Goal: Task Accomplishment & Management: Complete application form

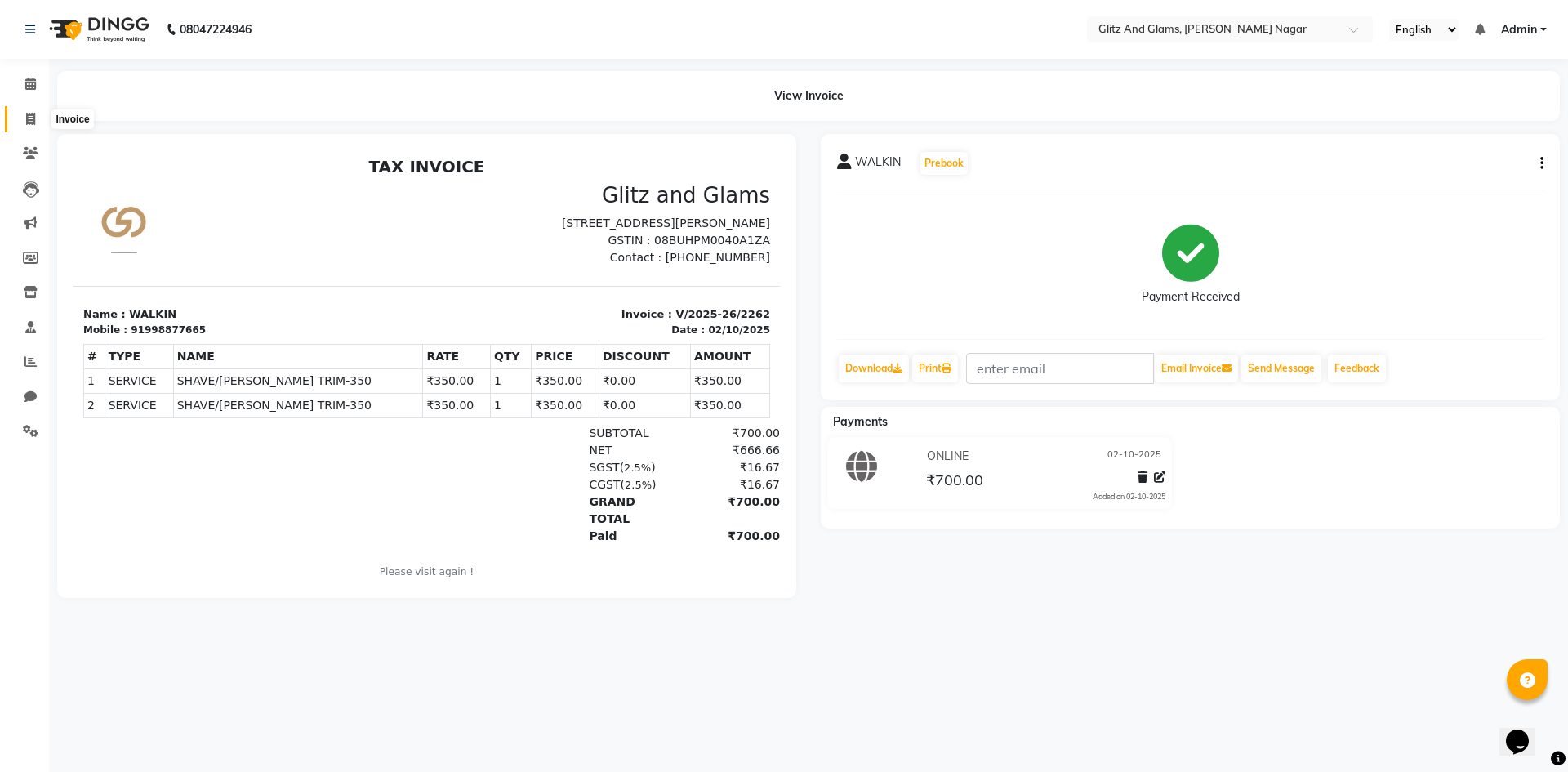
click at [30, 118] on icon at bounding box center [30, 118] width 9 height 13
select select "service"
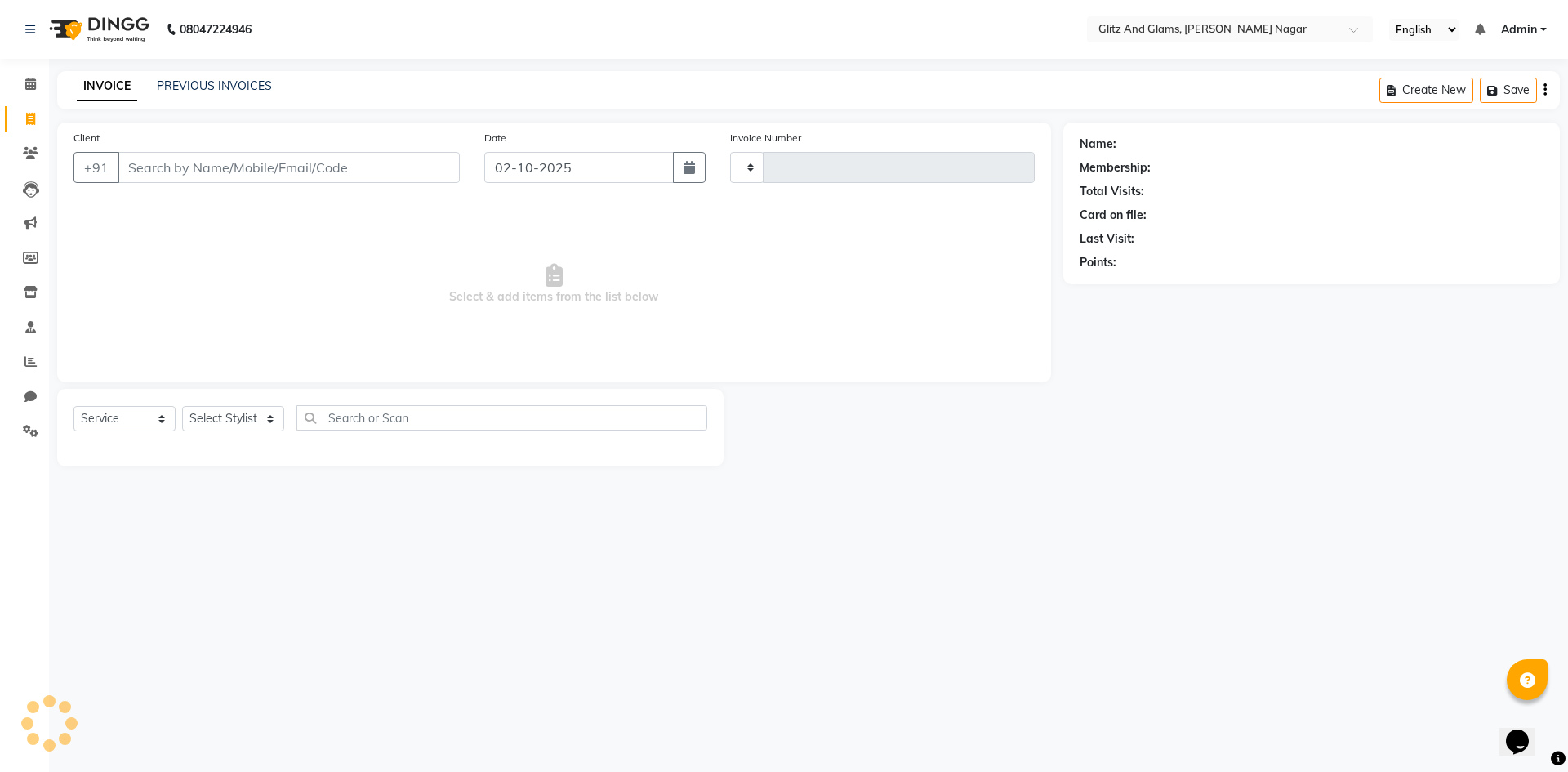
type input "2263"
select select "8316"
click at [199, 167] on input "Client" at bounding box center [288, 167] width 342 height 31
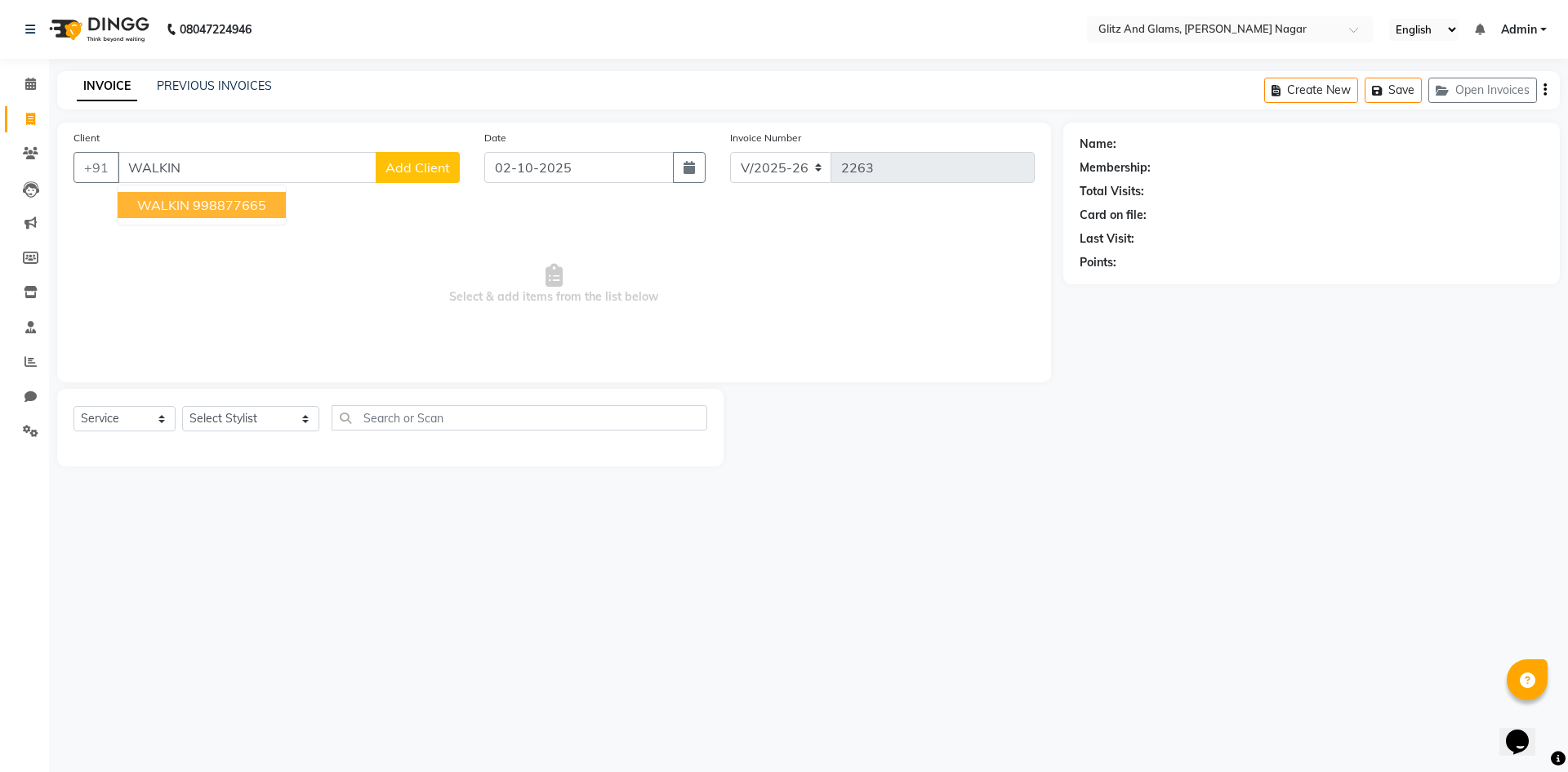
click at [224, 191] on ngb-typeahead-window "WALKIN 998877665" at bounding box center [201, 205] width 169 height 40
click at [231, 207] on ngb-highlight "998877665" at bounding box center [229, 204] width 73 height 16
type input "998877665"
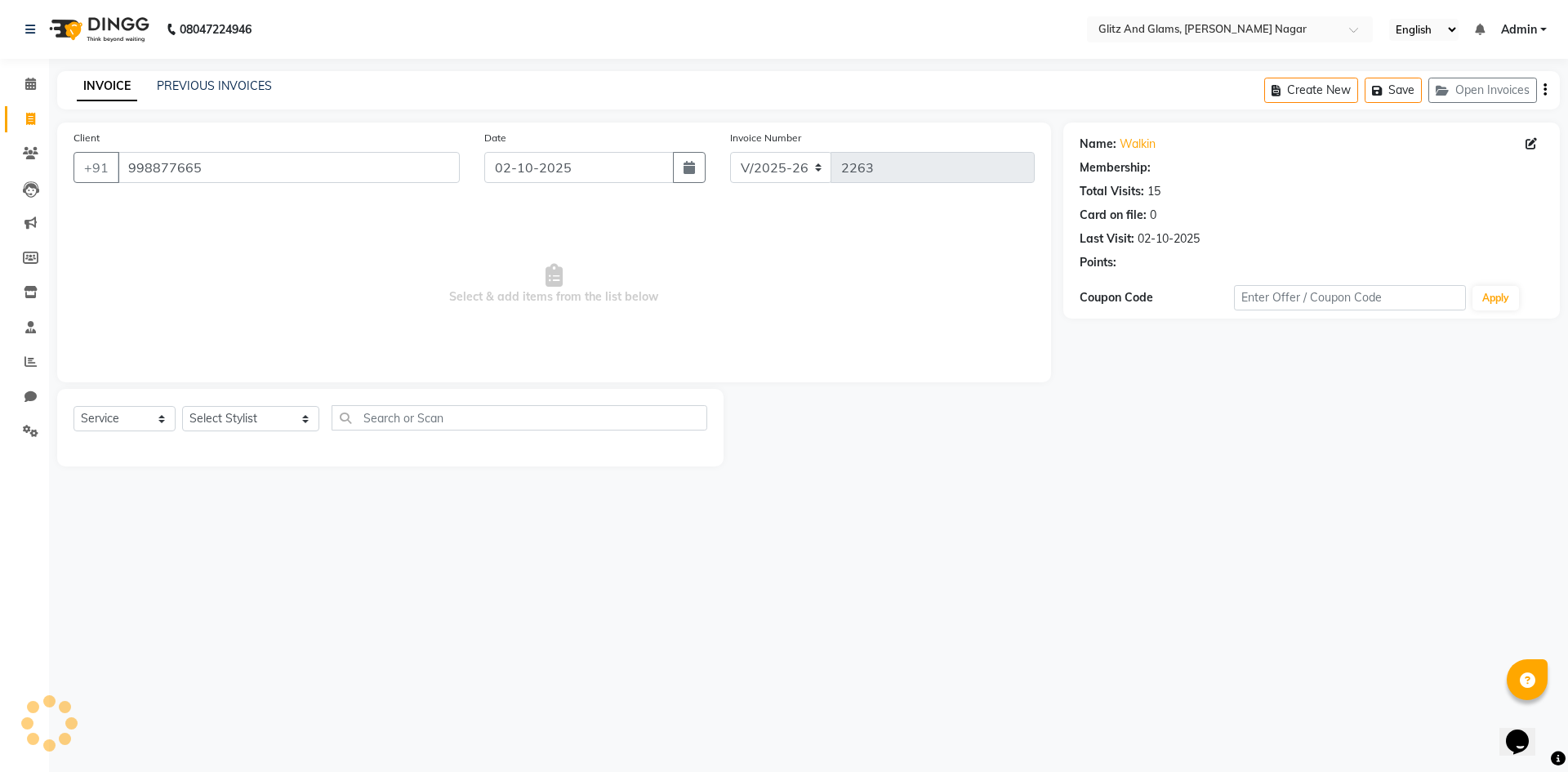
select select "1: Object"
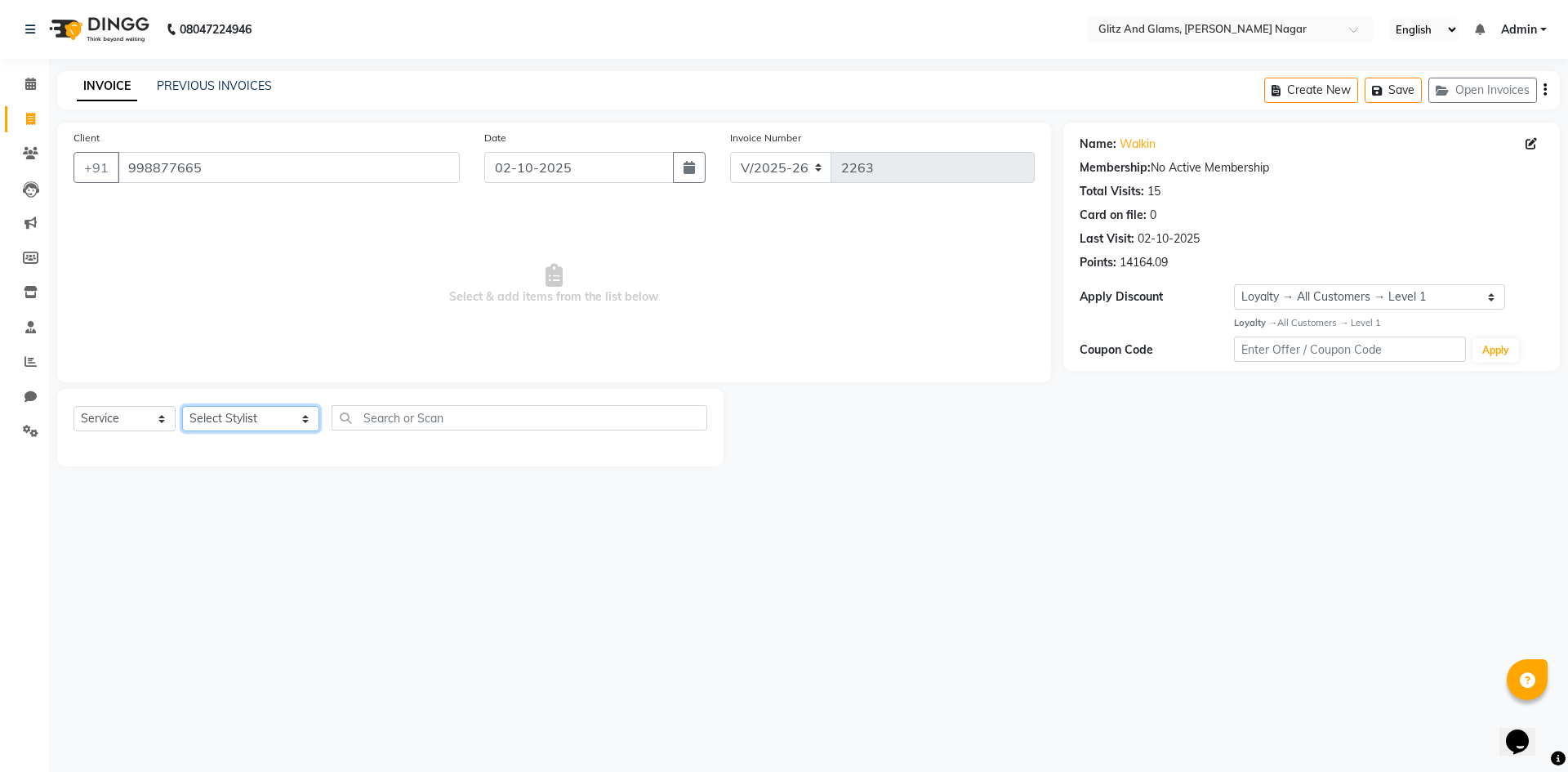
click at [267, 423] on select "Select Stylist [PERSON_NAME] [PERSON_NAME] ANKIT ASHOK ATO [PERSON_NAME] CHETAN…" at bounding box center [250, 419] width 138 height 25
select select "80524"
click at [182, 406] on select "Select Stylist [PERSON_NAME] [PERSON_NAME] ANKIT ASHOK ATO [PERSON_NAME] CHETAN…" at bounding box center [250, 419] width 138 height 25
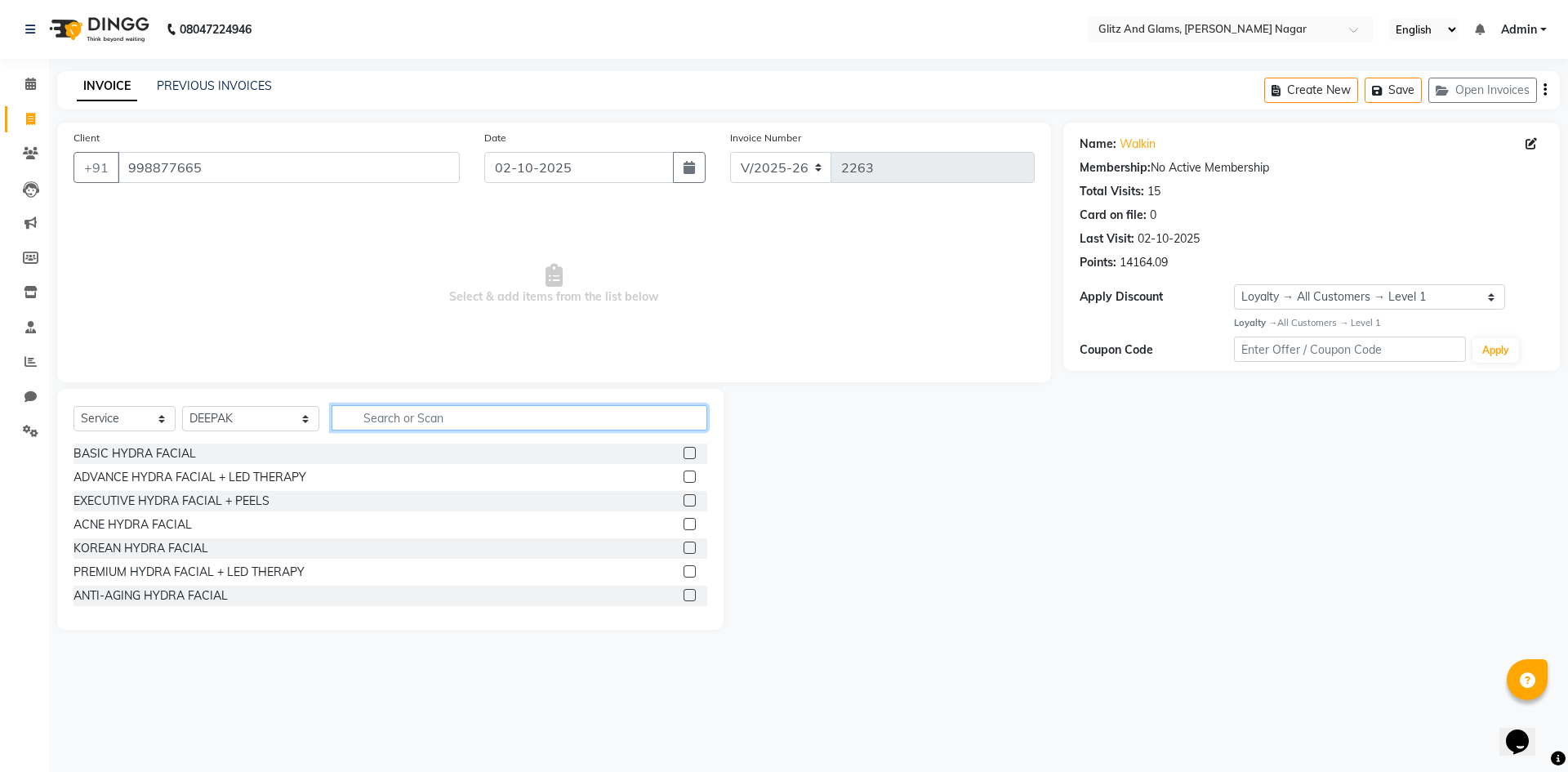
click at [455, 423] on input "text" at bounding box center [519, 418] width 375 height 25
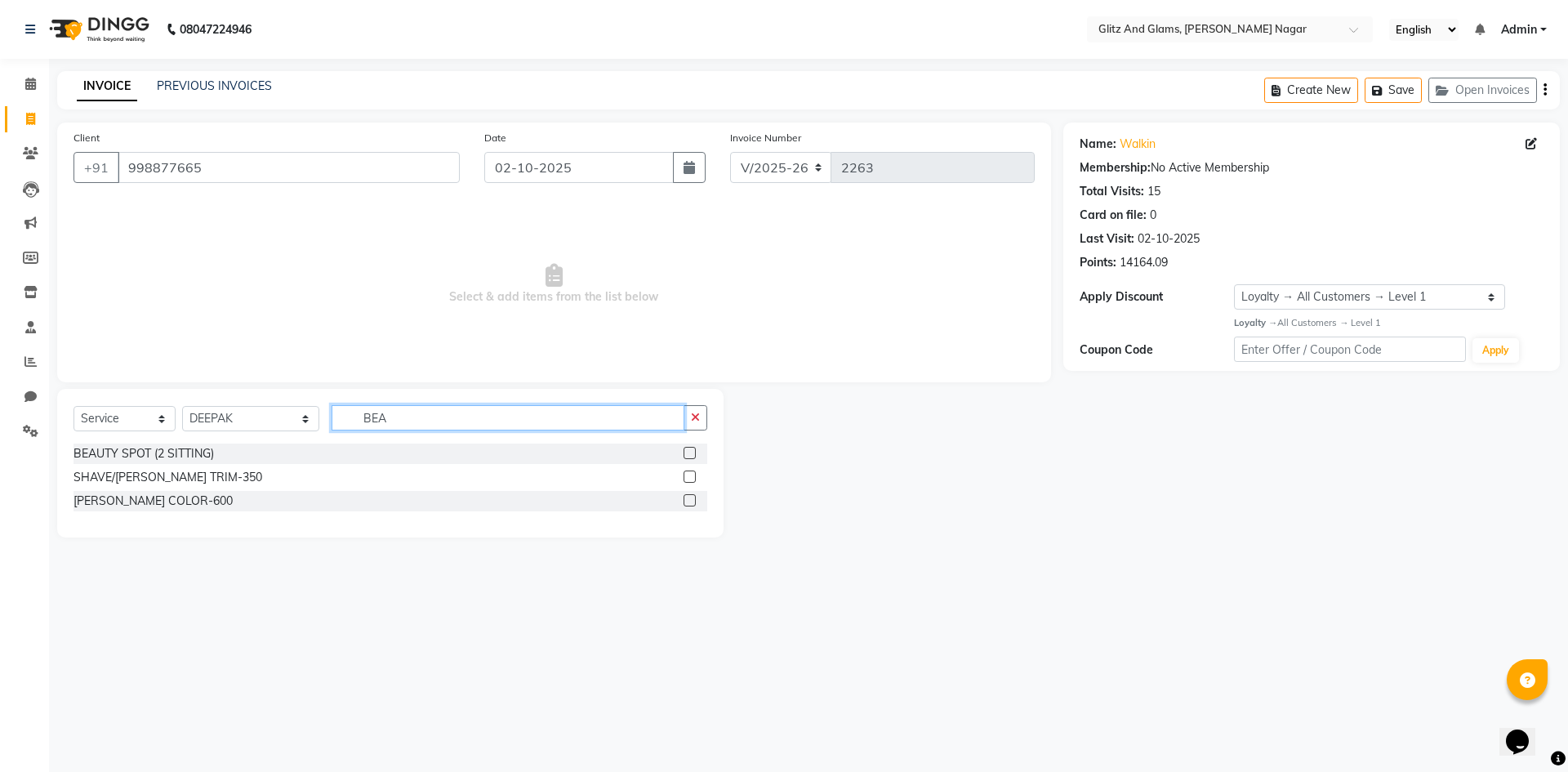
type input "BEA"
click at [688, 473] on label at bounding box center [689, 476] width 13 height 13
click at [688, 473] on input "checkbox" at bounding box center [688, 476] width 11 height 11
checkbox input "true"
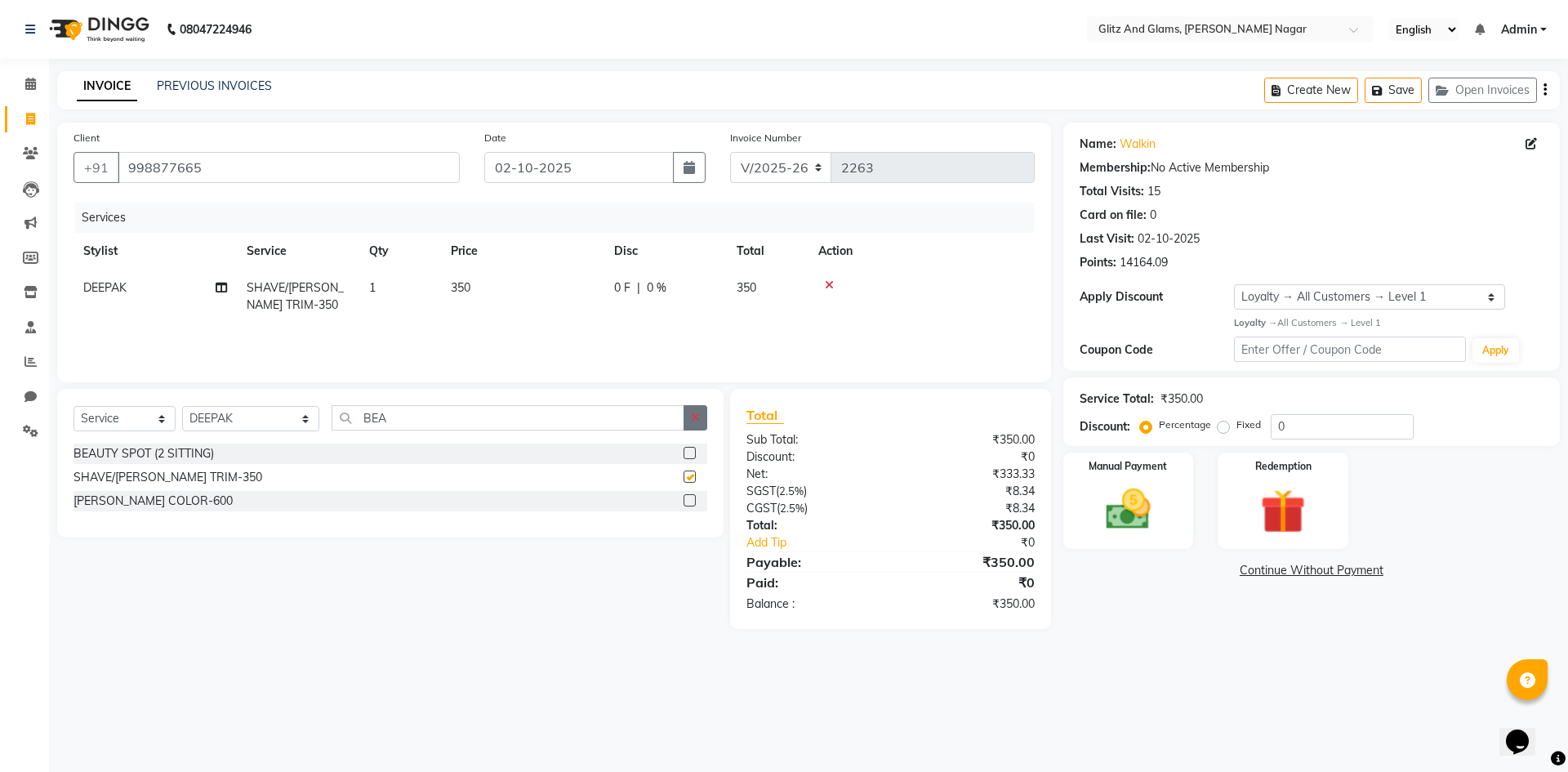
click at [700, 415] on icon "button" at bounding box center [695, 418] width 9 height 12
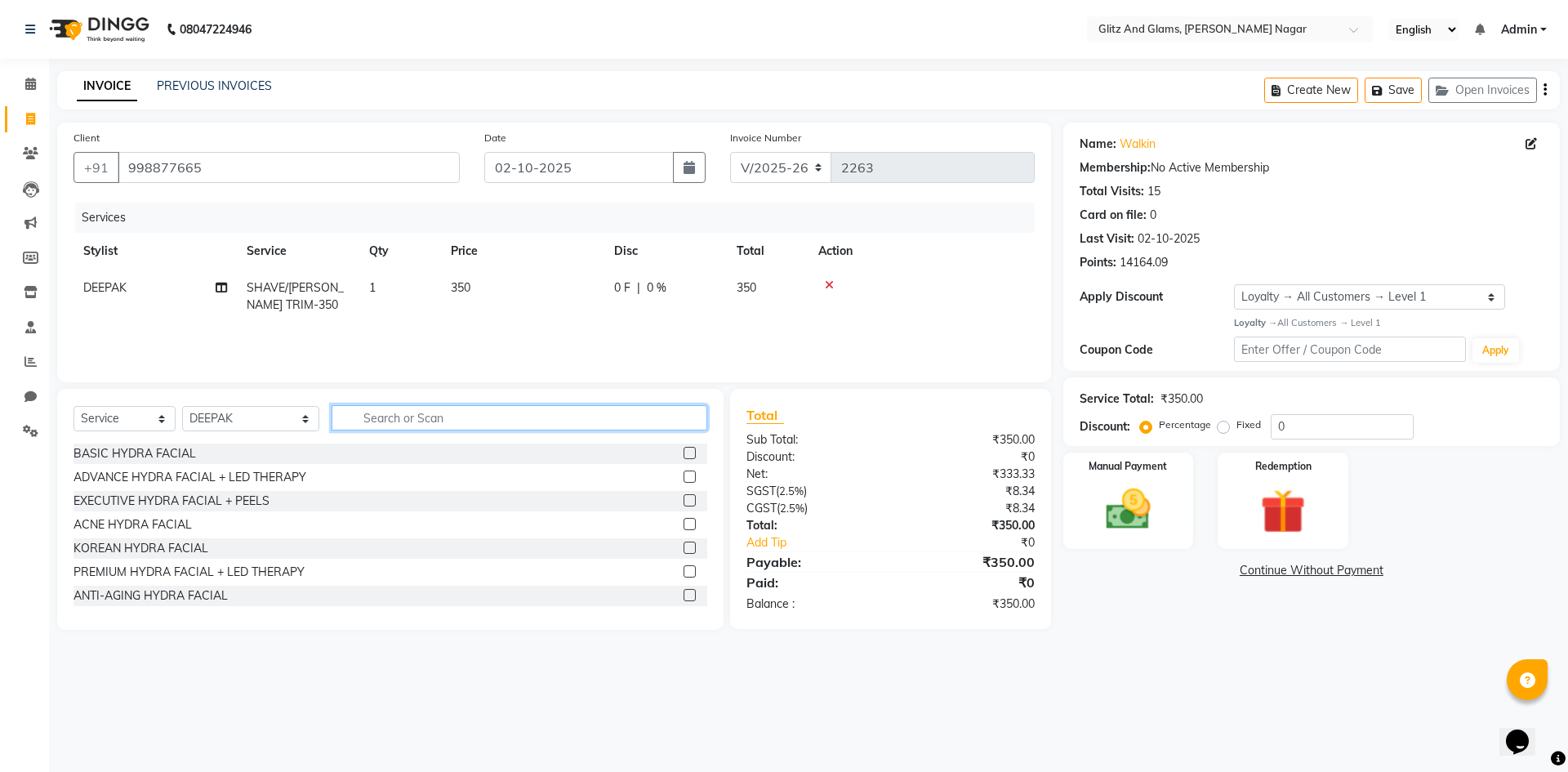
click at [654, 425] on input "text" at bounding box center [519, 418] width 375 height 25
type input "CU"
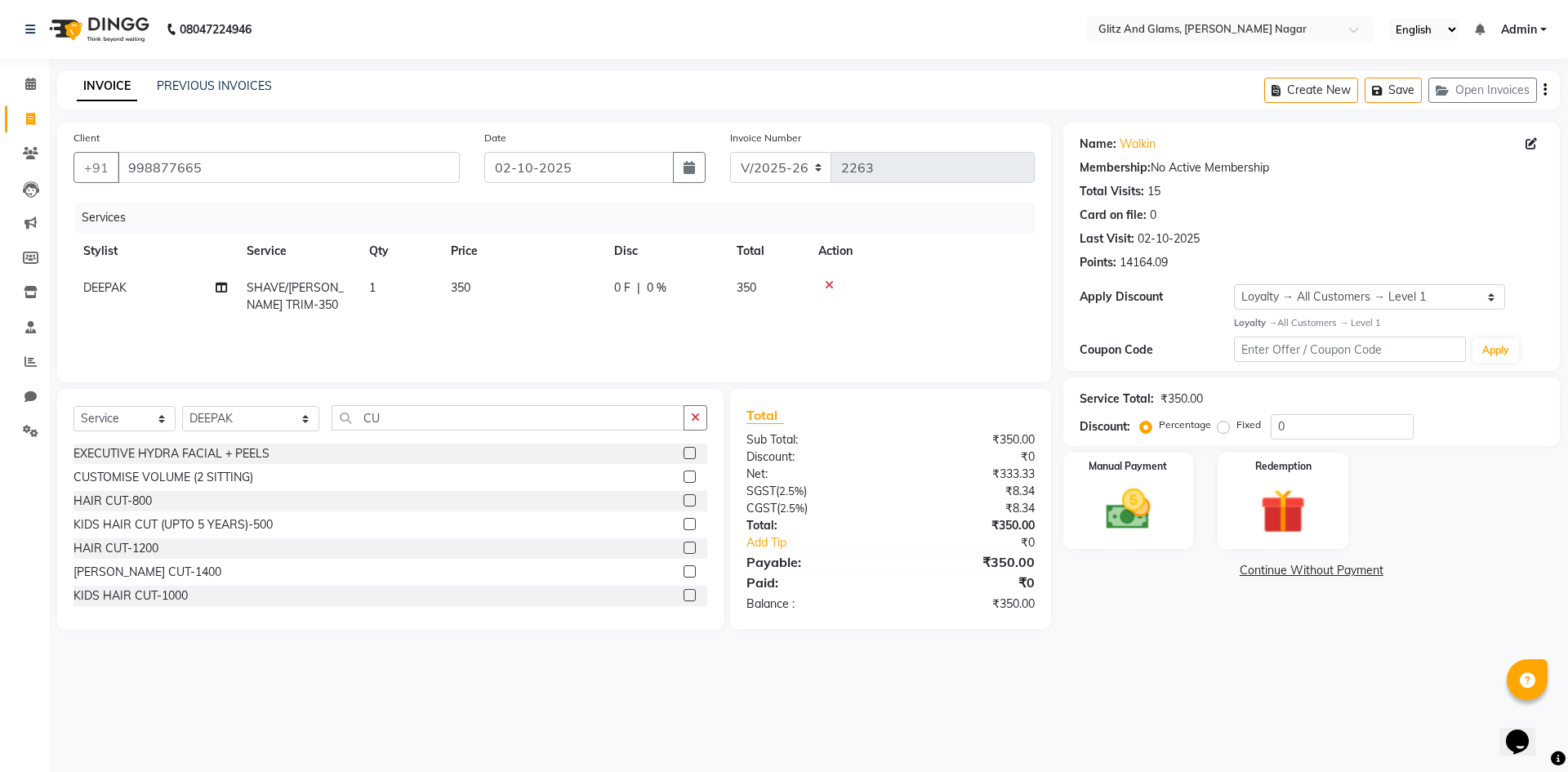
click at [683, 503] on label at bounding box center [689, 500] width 13 height 13
click at [683, 503] on input "checkbox" at bounding box center [688, 501] width 11 height 11
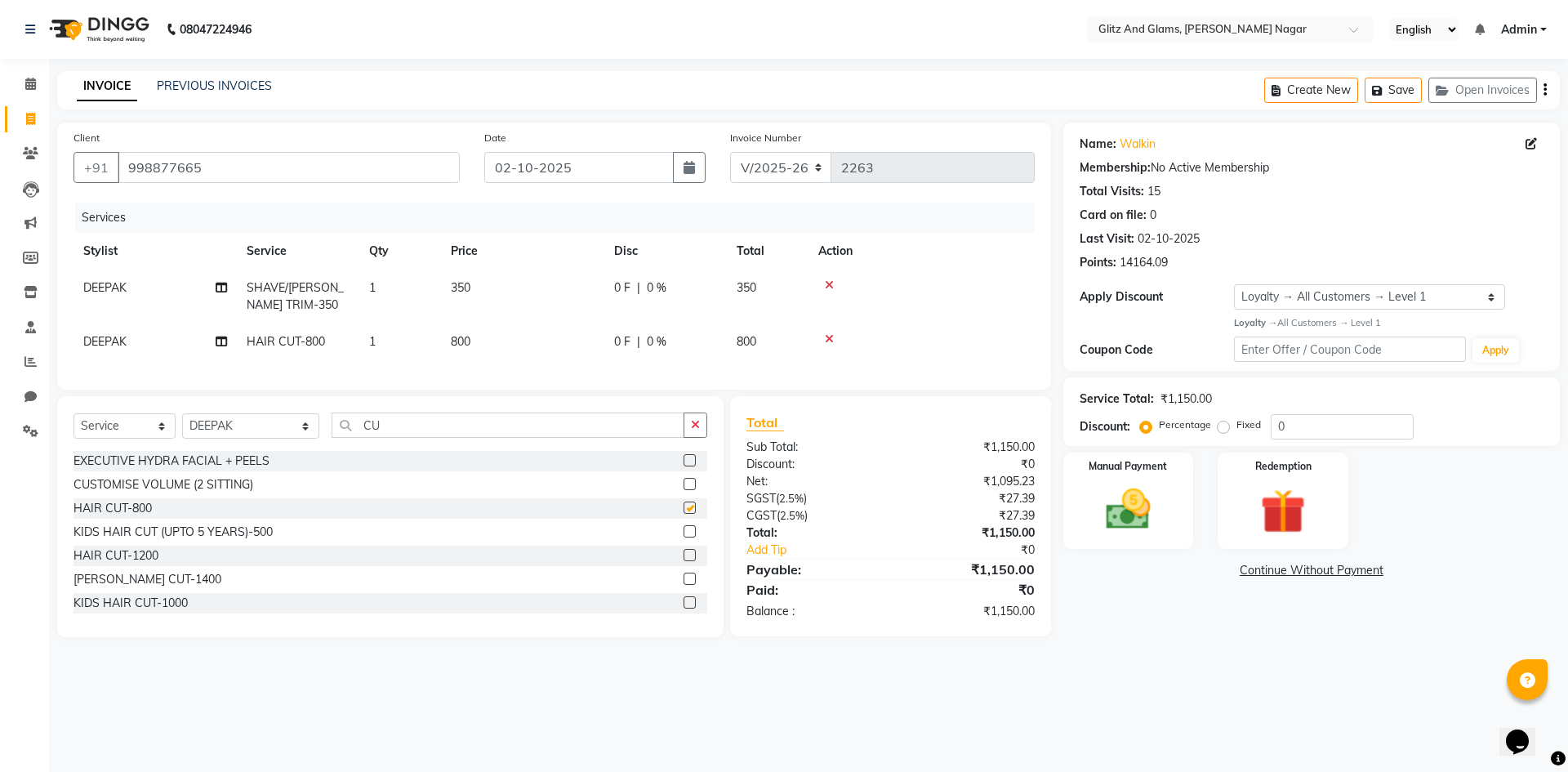
checkbox input "false"
click at [124, 337] on span "DEEPAK" at bounding box center [105, 341] width 43 height 14
select select "80524"
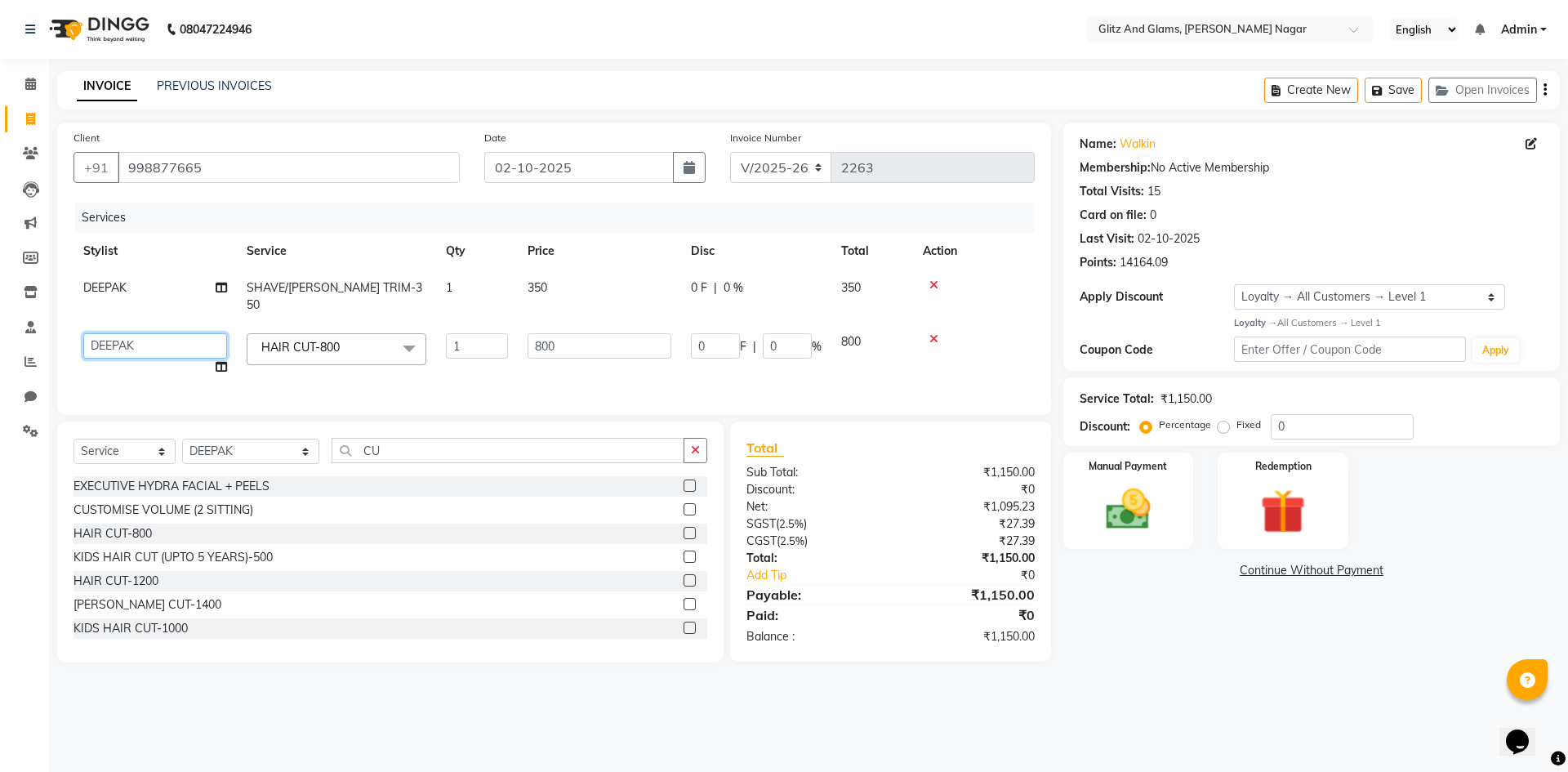
click at [138, 333] on select "[PERSON_NAME] [PERSON_NAME] ANKIT ASHOK ATO [PERSON_NAME] COUNTER SALE [PERSON_…" at bounding box center [155, 346] width 143 height 25
select select "80544"
click at [1171, 501] on div "Manual Payment" at bounding box center [1127, 500] width 136 height 100
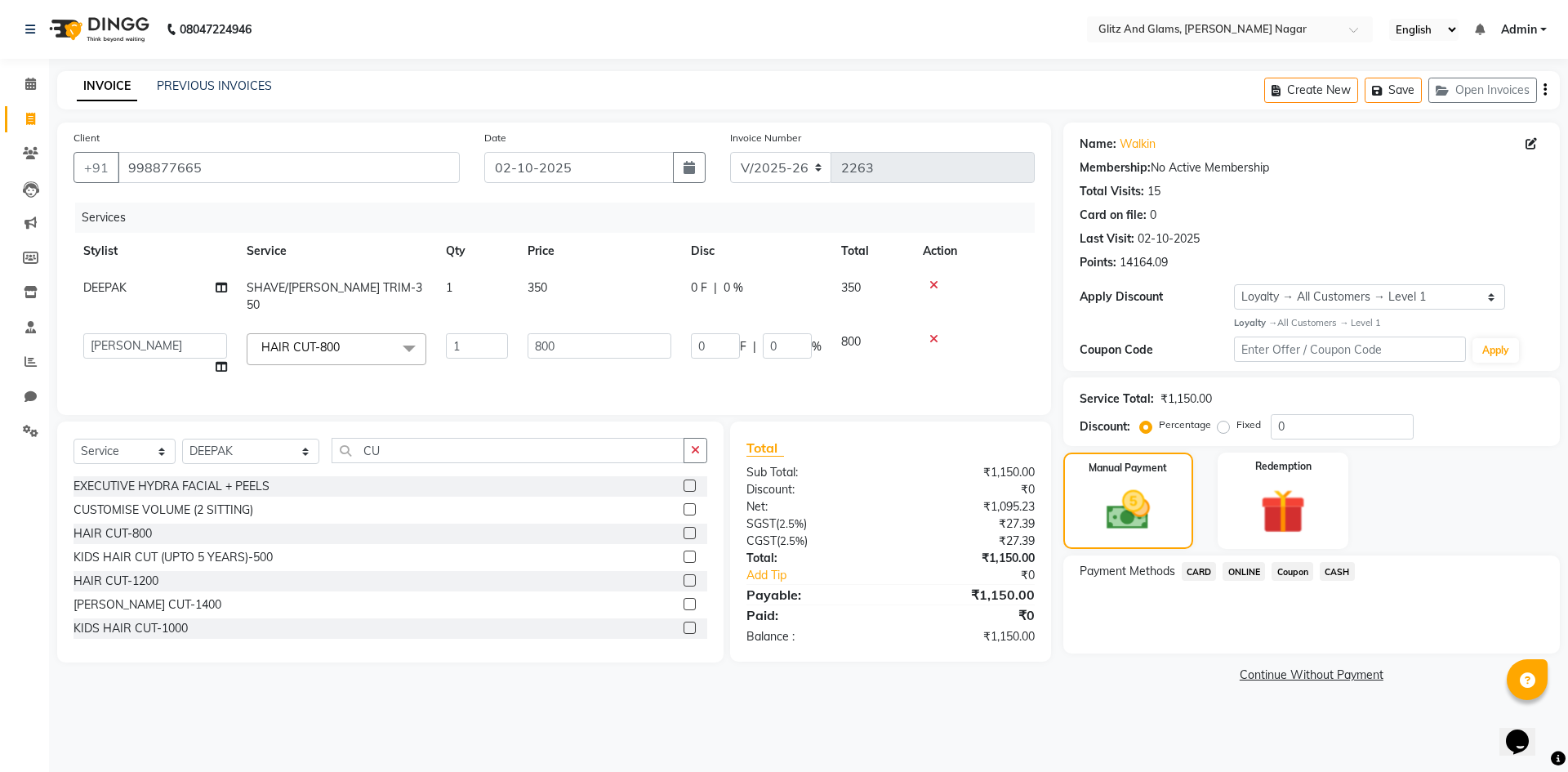
click at [1193, 570] on span "CARD" at bounding box center [1198, 572] width 35 height 19
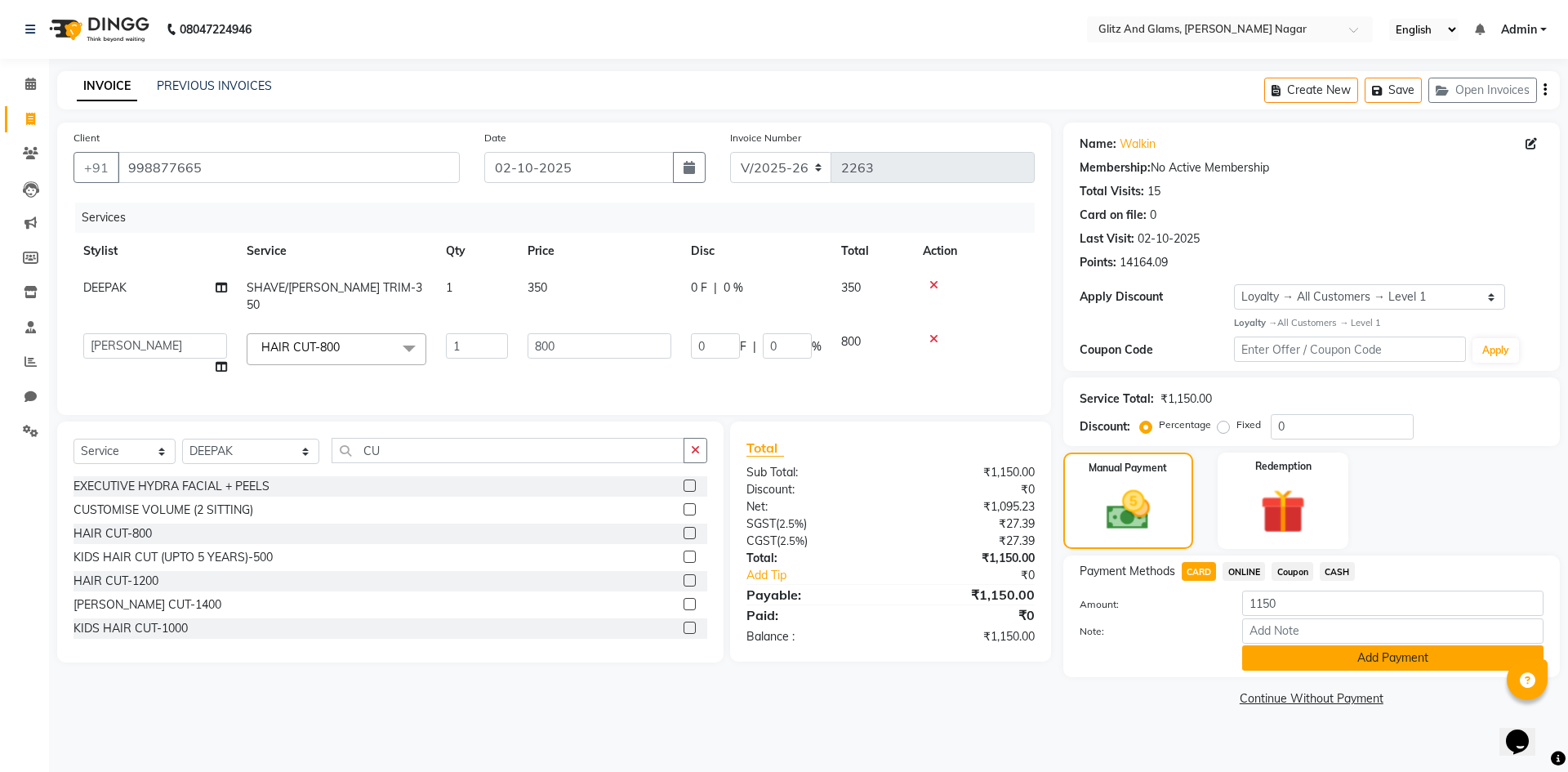
click at [1304, 658] on button "Add Payment" at bounding box center [1392, 657] width 301 height 25
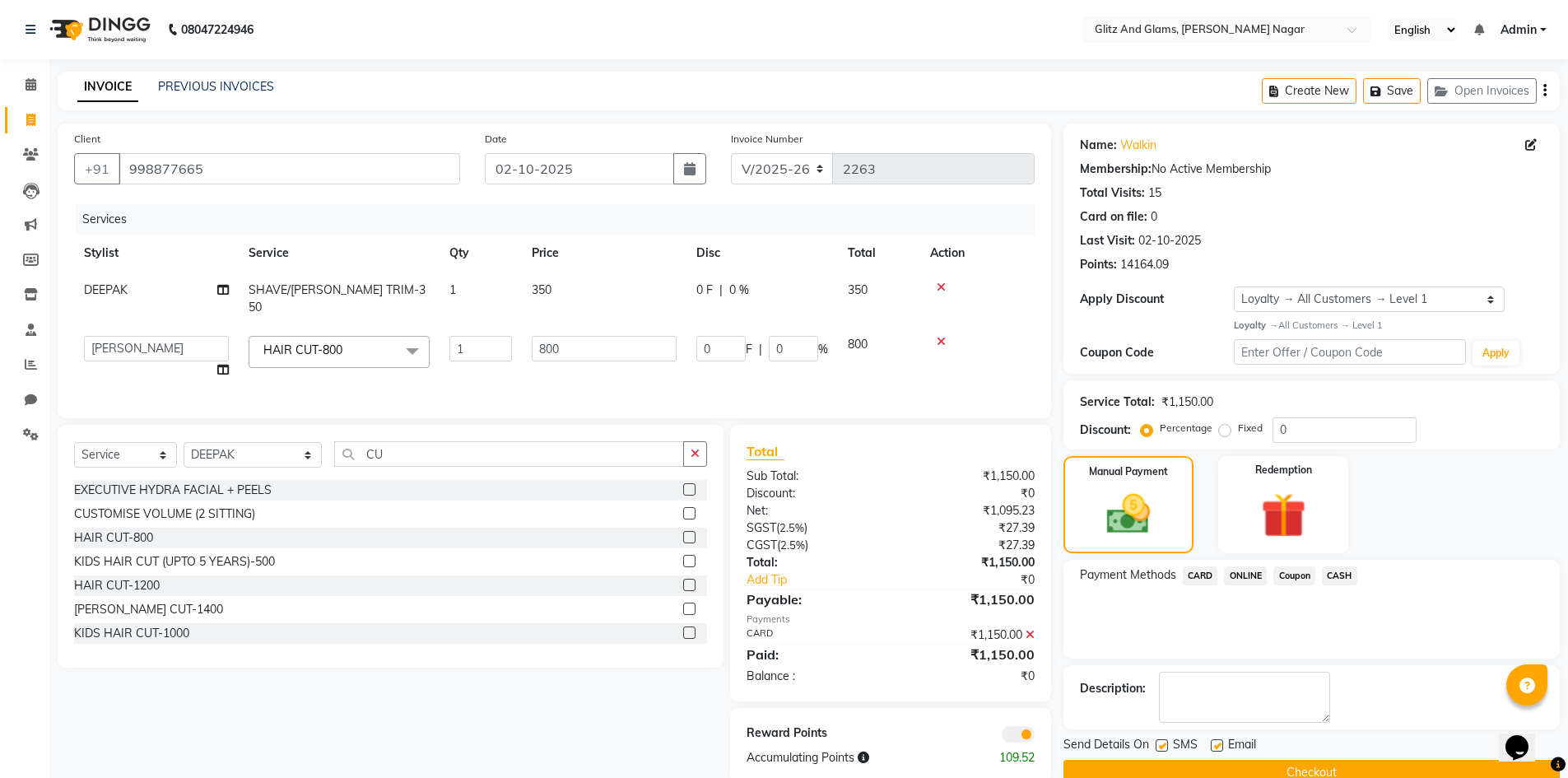
scroll to position [32, 0]
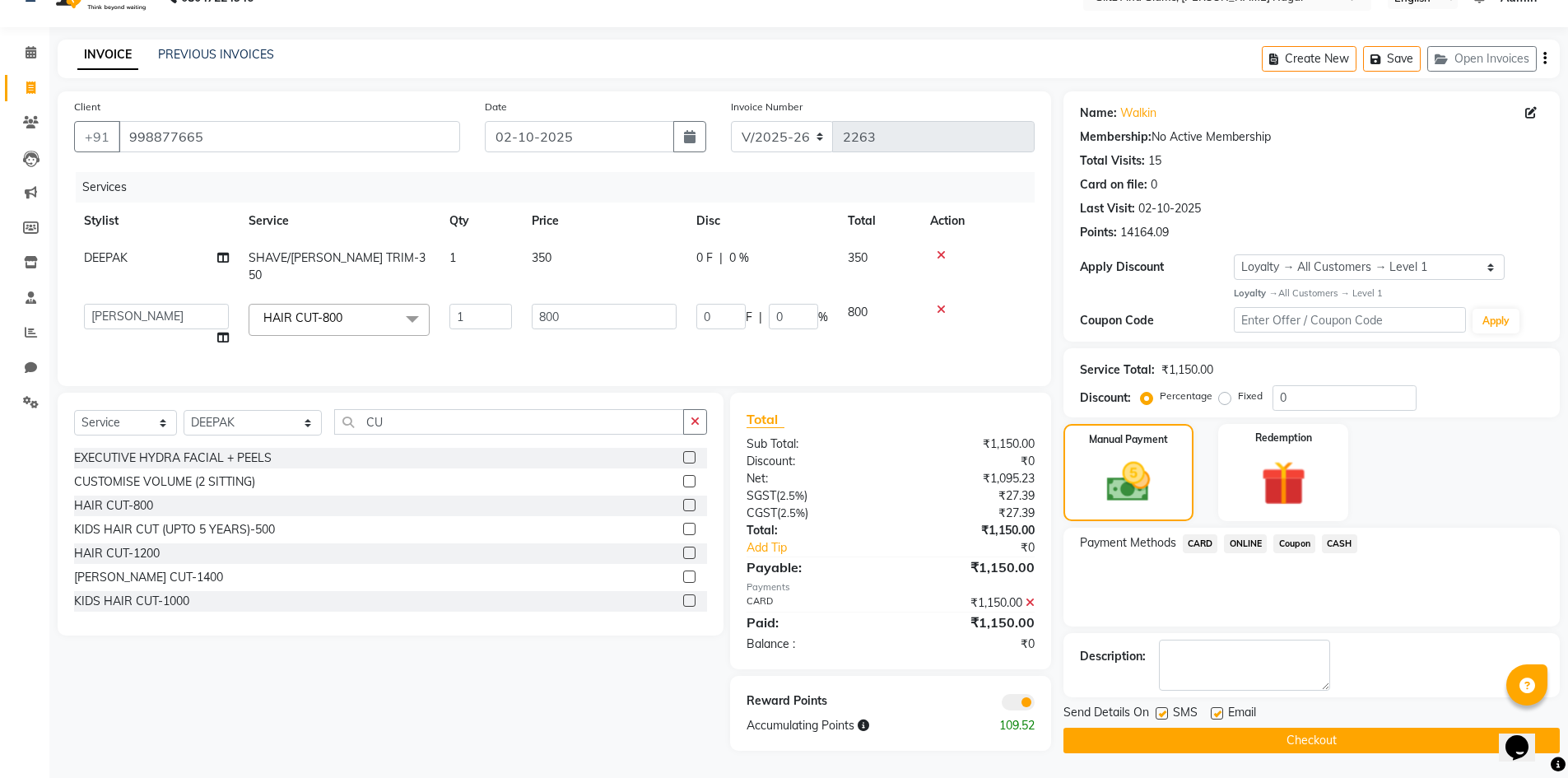
click at [1315, 752] on button "Checkout" at bounding box center [1312, 740] width 497 height 25
